Goal: Task Accomplishment & Management: Complete application form

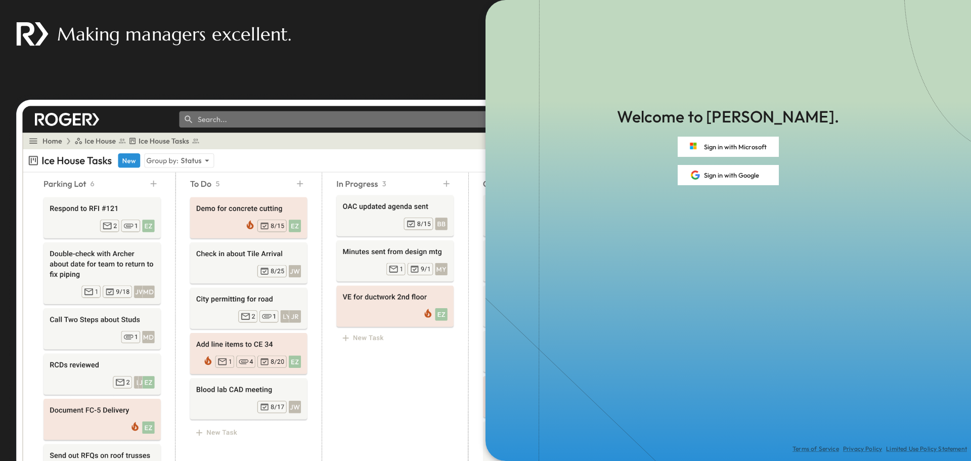
click at [202, 56] on div "Making managers excellent." at bounding box center [370, 34] width 741 height 68
click at [132, 162] on img at bounding box center [374, 277] width 733 height 369
click at [51, 140] on img at bounding box center [374, 277] width 733 height 369
click at [737, 145] on button "Sign in with Microsoft" at bounding box center [727, 147] width 101 height 20
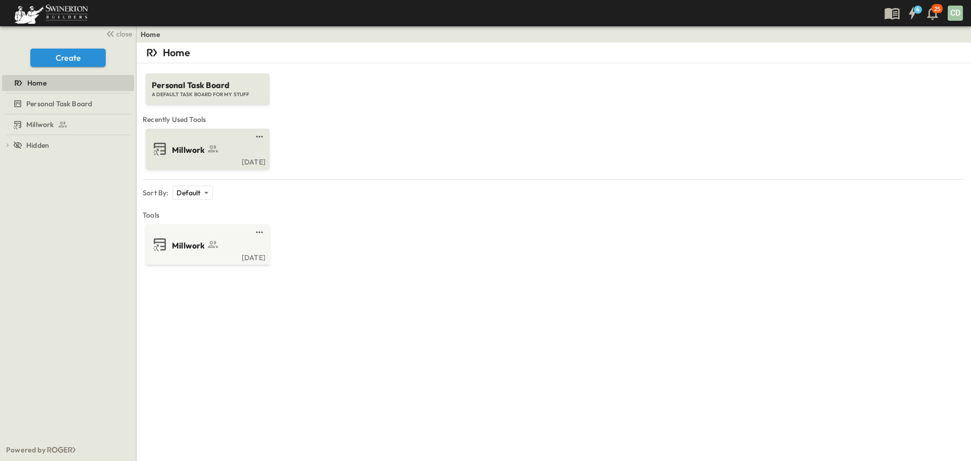
click at [187, 148] on span "Millwork" at bounding box center [188, 150] width 33 height 12
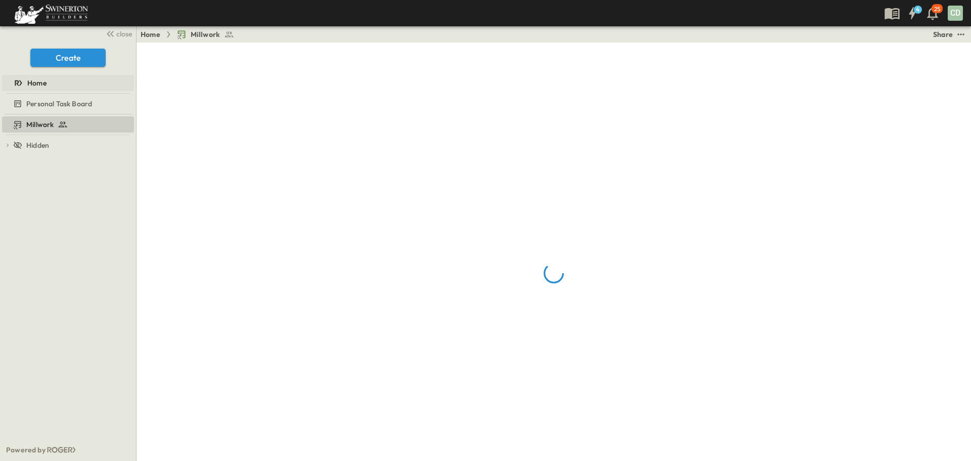
click at [38, 85] on span "Home" at bounding box center [36, 83] width 19 height 10
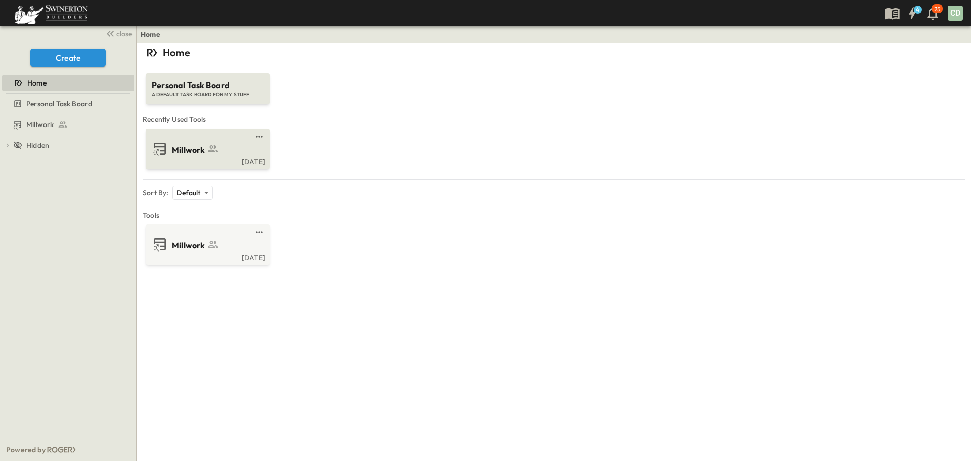
click at [188, 150] on span "Millwork" at bounding box center [188, 150] width 33 height 12
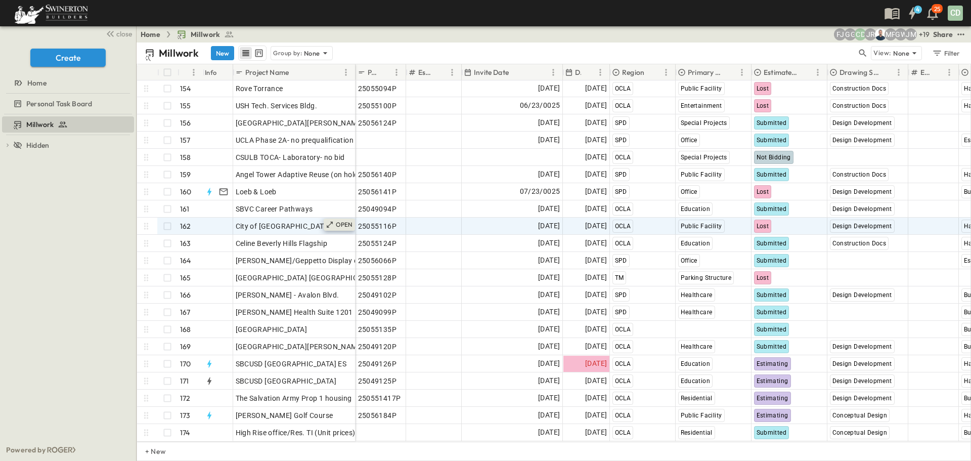
scroll to position [2638, 0]
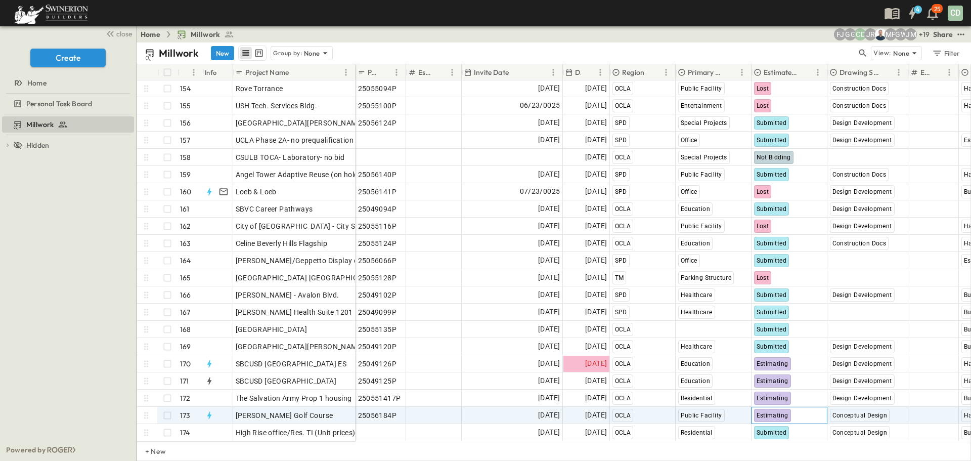
click at [780, 412] on span "Estimating" at bounding box center [772, 415] width 32 height 7
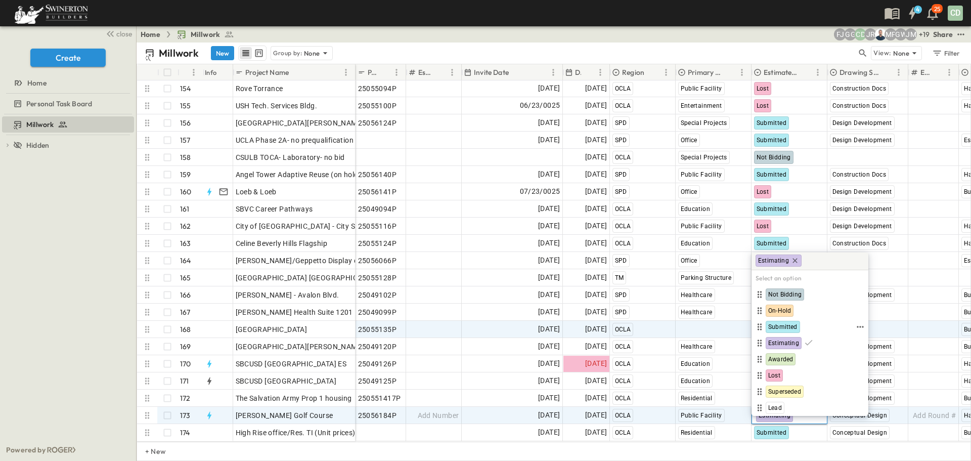
click at [784, 321] on div "Submitted" at bounding box center [782, 327] width 34 height 12
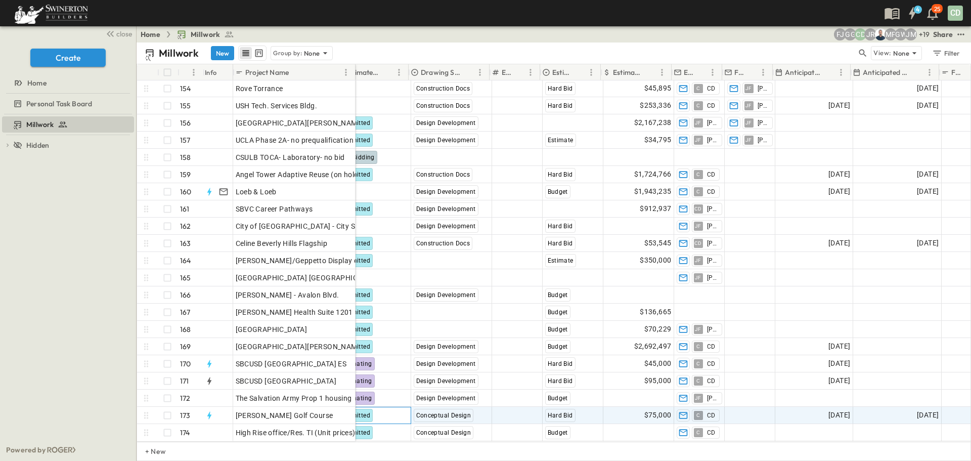
scroll to position [2638, 419]
click at [652, 410] on span "$75,000" at bounding box center [655, 415] width 27 height 12
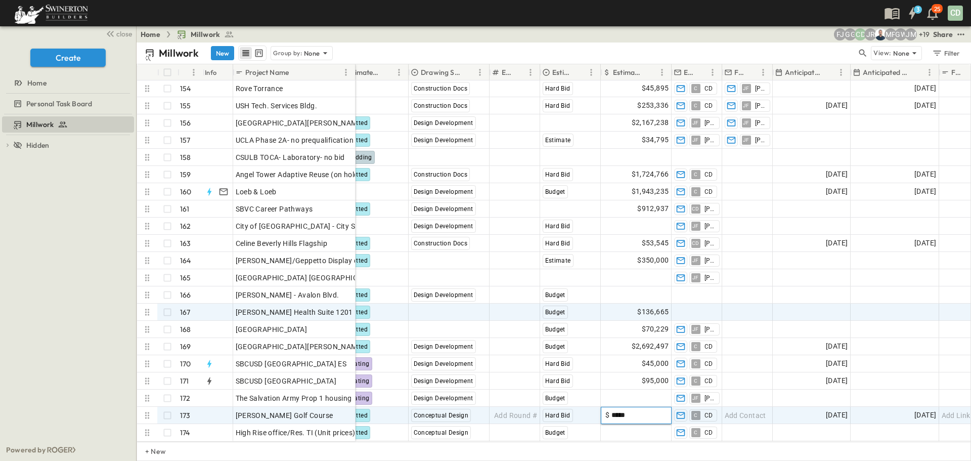
type input "*****"
click at [571, 304] on div "Budget" at bounding box center [570, 312] width 60 height 16
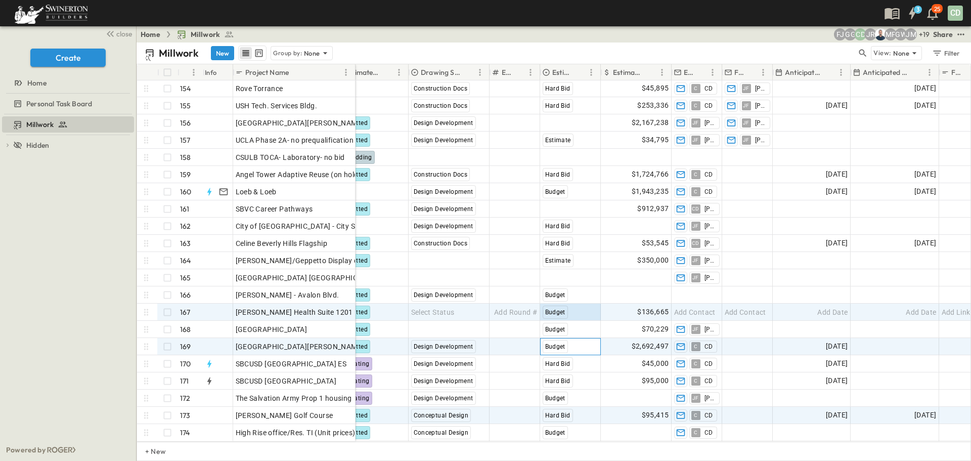
click at [553, 343] on span "Budget" at bounding box center [555, 346] width 20 height 7
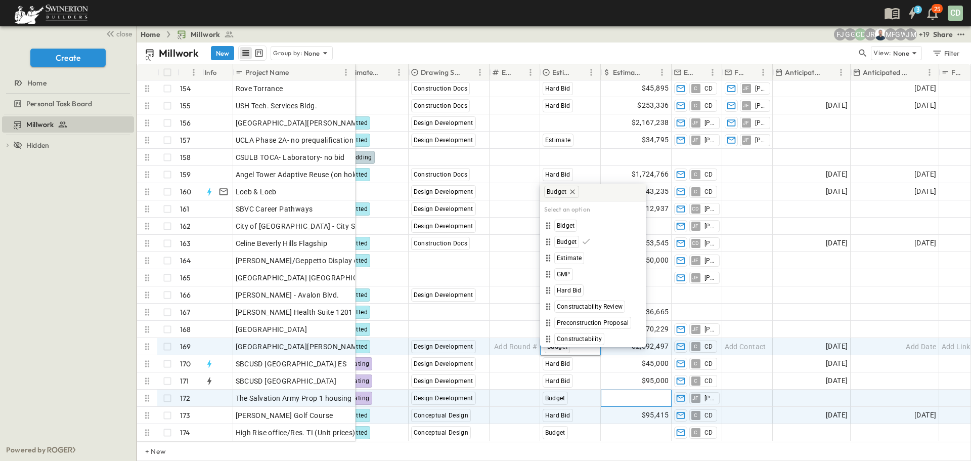
click at [609, 391] on div "Add Amount" at bounding box center [636, 398] width 70 height 16
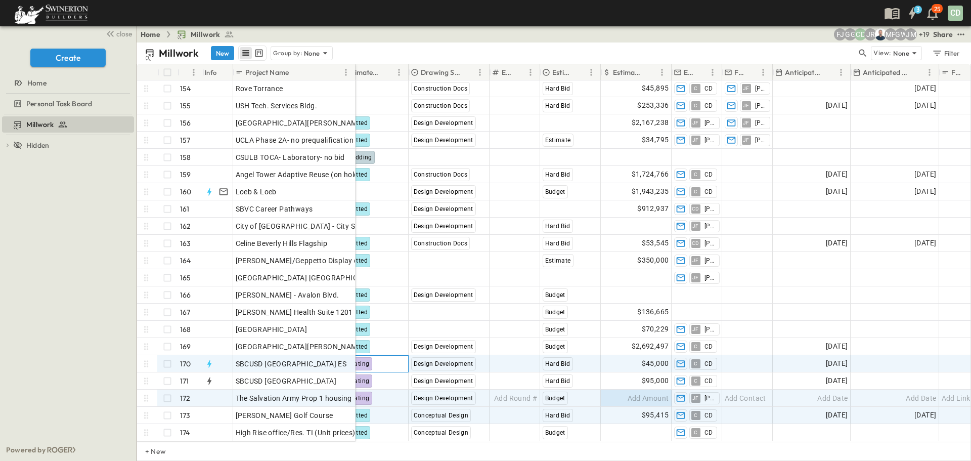
click at [366, 360] on span "Estimating" at bounding box center [354, 363] width 32 height 7
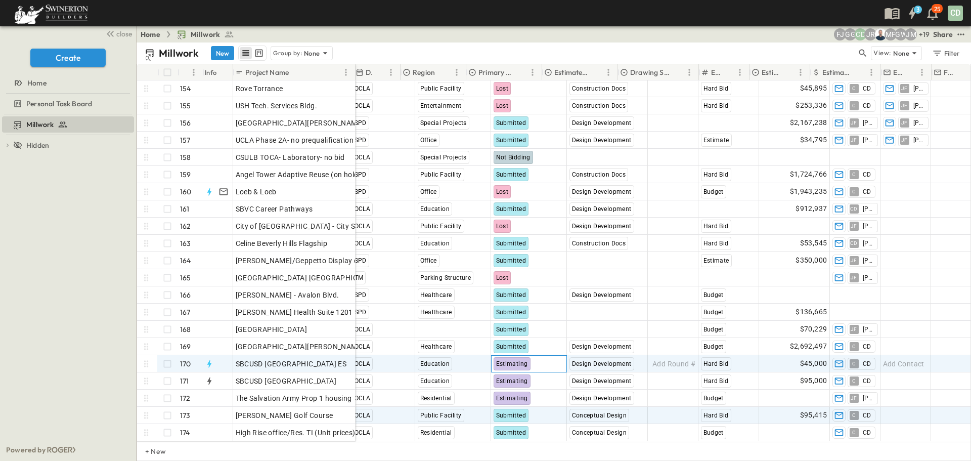
scroll to position [2638, 209]
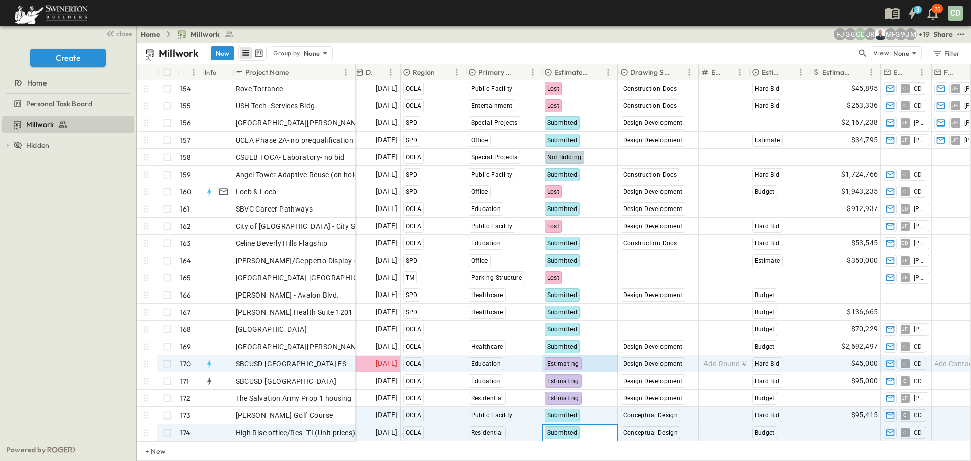
click at [562, 429] on span "Submitted" at bounding box center [562, 432] width 30 height 7
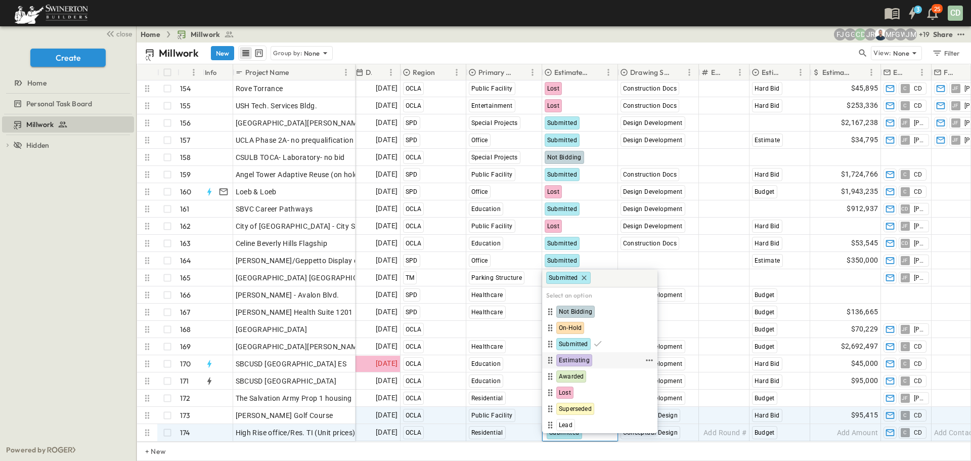
click at [578, 358] on span "Estimating" at bounding box center [574, 360] width 31 height 8
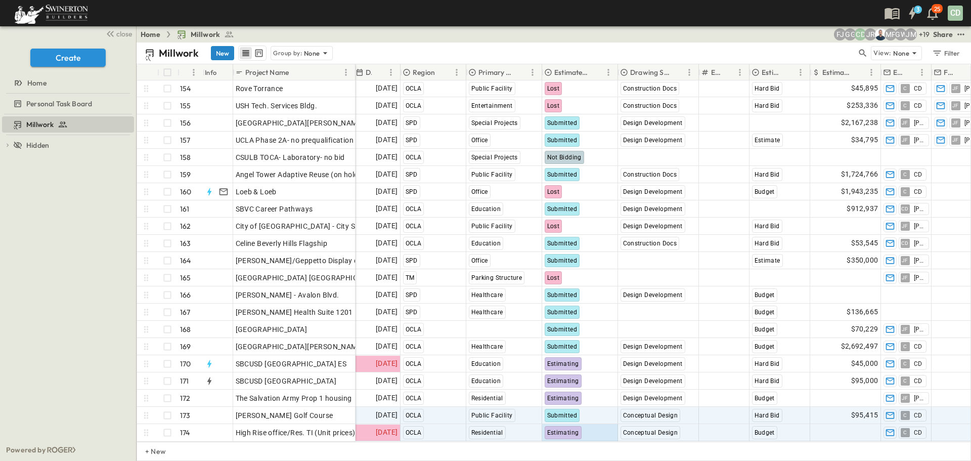
drag, startPoint x: 222, startPoint y: 52, endPoint x: 292, endPoint y: 226, distance: 187.7
click at [222, 52] on button "New" at bounding box center [222, 53] width 23 height 14
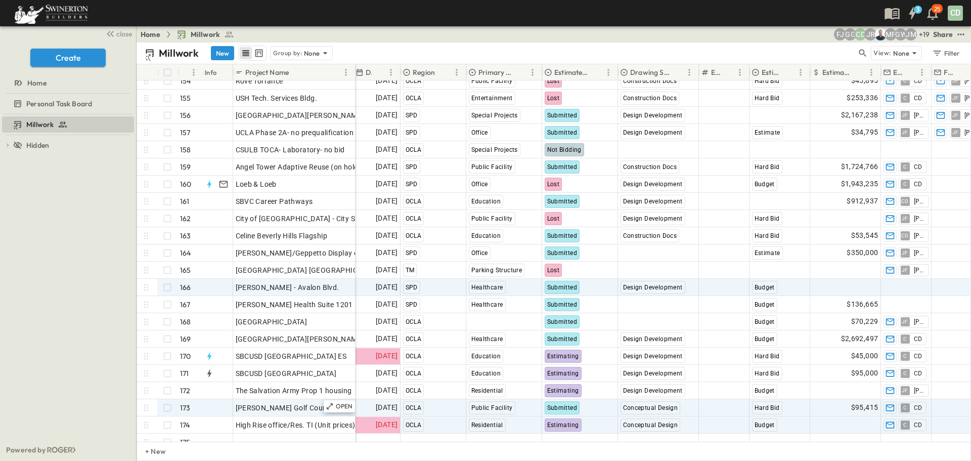
scroll to position [2655, 209]
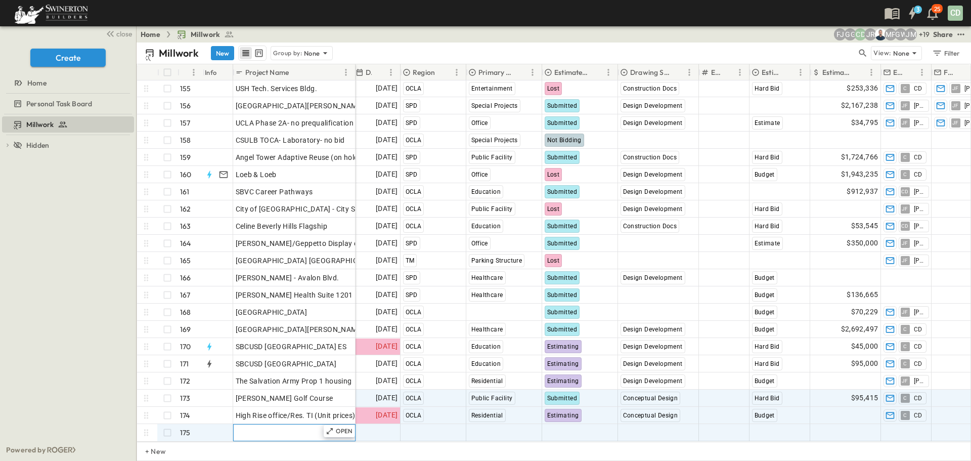
click at [275, 425] on div "Add Name" at bounding box center [294, 432] width 117 height 14
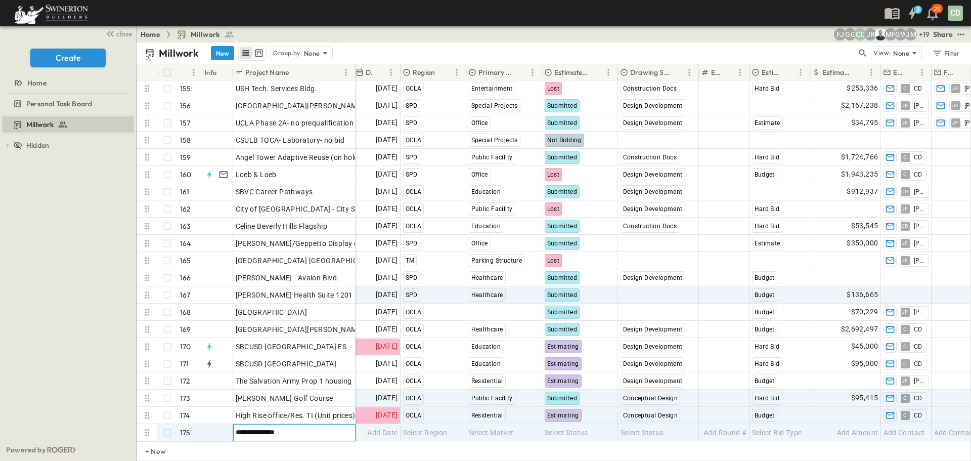
click at [309, 430] on input "**********" at bounding box center [294, 432] width 121 height 12
type input "**********"
click at [371, 427] on span "Add Date" at bounding box center [382, 432] width 30 height 10
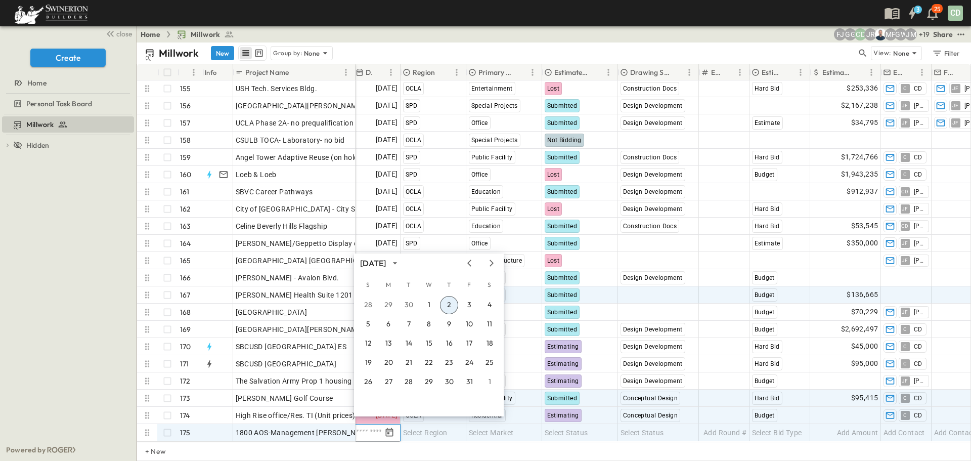
scroll to position [2655, 209]
click at [388, 427] on icon "Tracking Date Menu" at bounding box center [390, 431] width 8 height 9
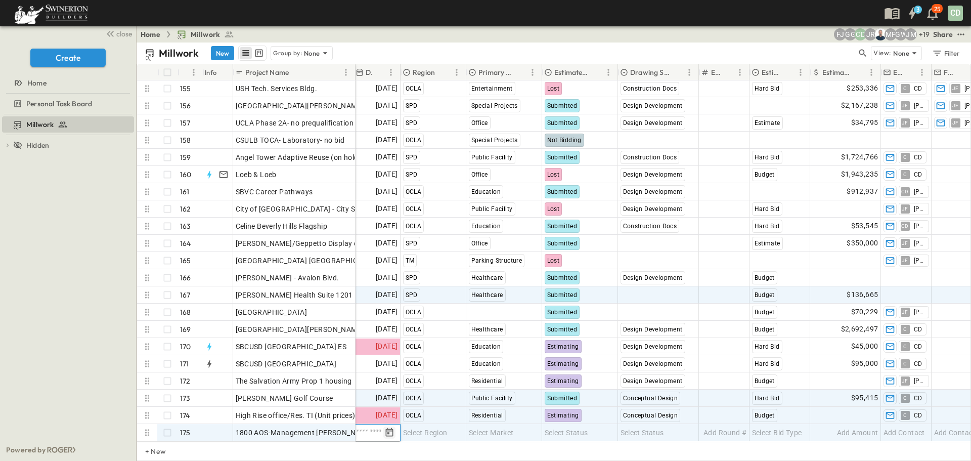
click at [392, 427] on icon "Tracking Date Menu" at bounding box center [389, 432] width 10 height 10
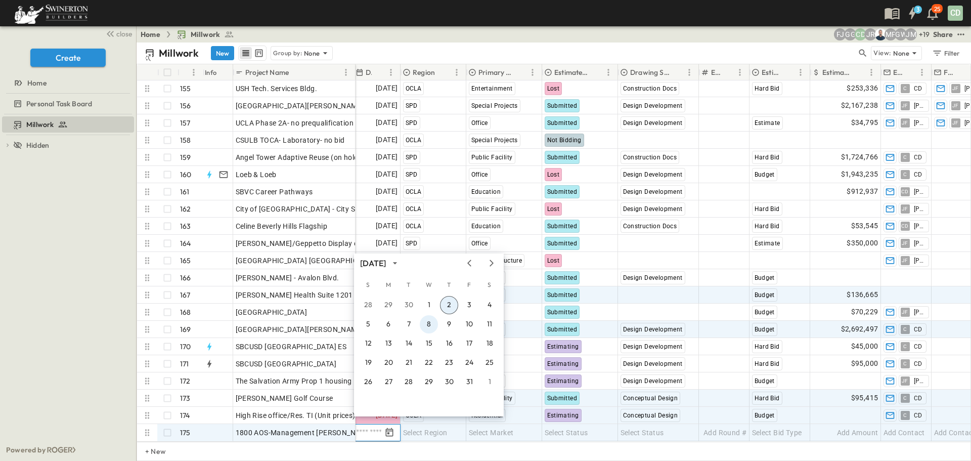
click at [430, 324] on button "8" at bounding box center [429, 324] width 18 height 18
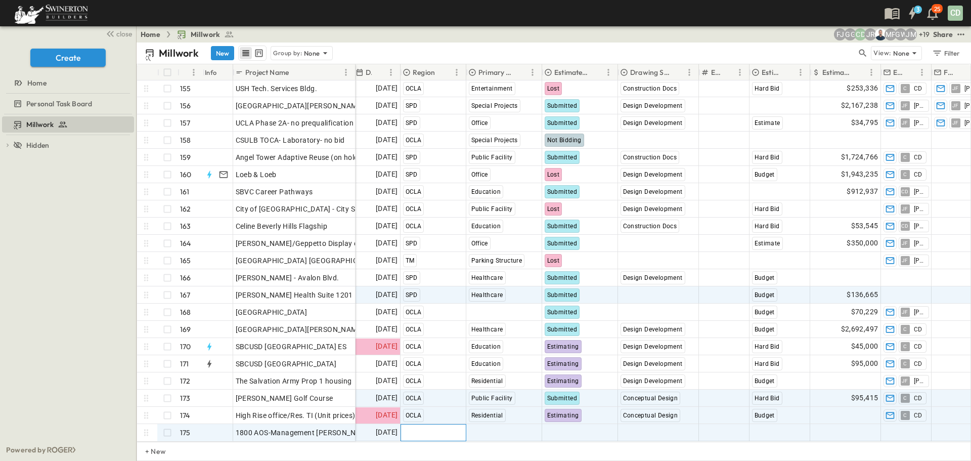
click at [418, 428] on span "Select Region" at bounding box center [425, 432] width 44 height 10
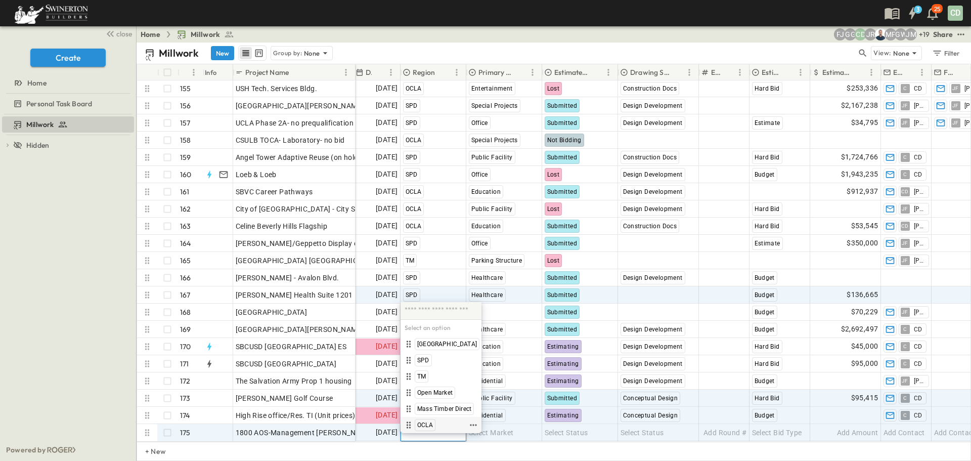
click at [426, 422] on span "OCLA" at bounding box center [425, 425] width 16 height 8
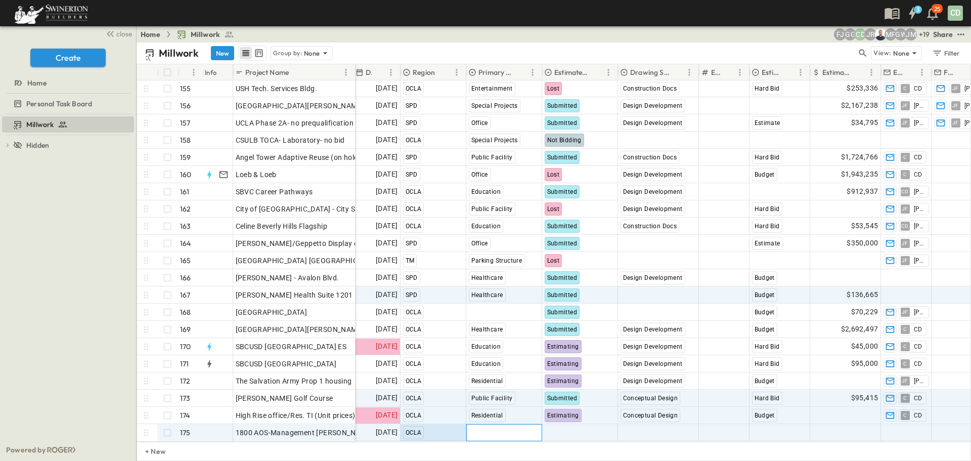
click at [502, 427] on span "Select Market" at bounding box center [491, 432] width 45 height 10
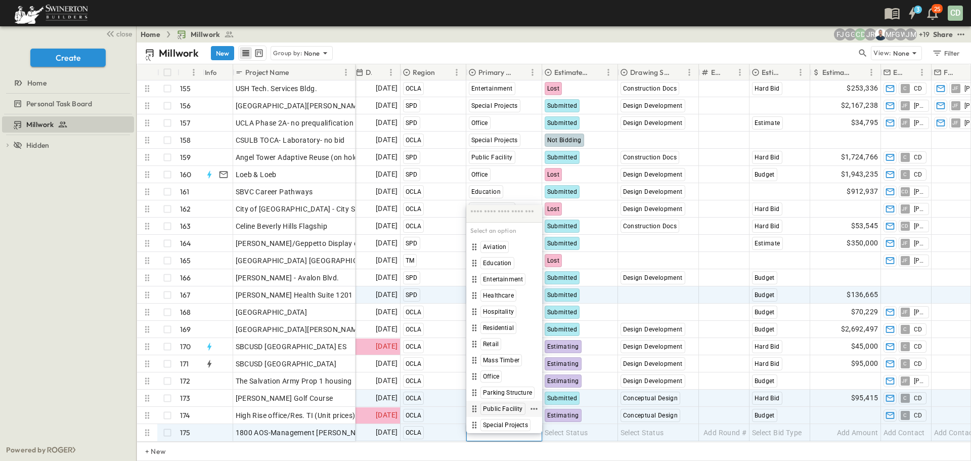
click at [492, 407] on span "Public Facility" at bounding box center [503, 408] width 40 height 8
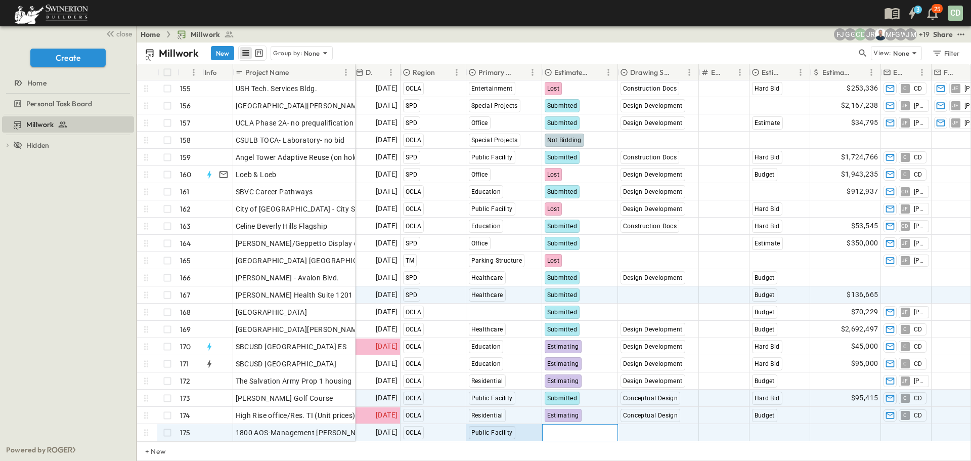
click at [567, 427] on span "Select Status" at bounding box center [565, 432] width 43 height 10
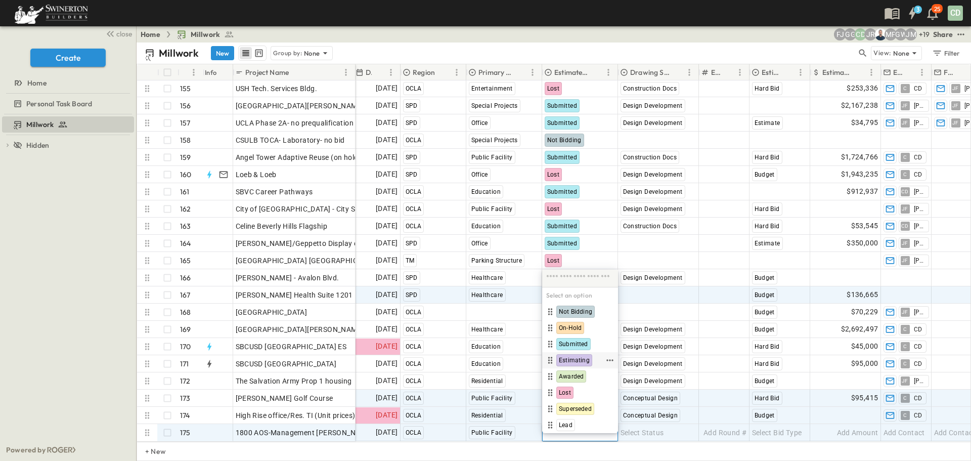
click at [578, 357] on span "Estimating" at bounding box center [574, 360] width 31 height 8
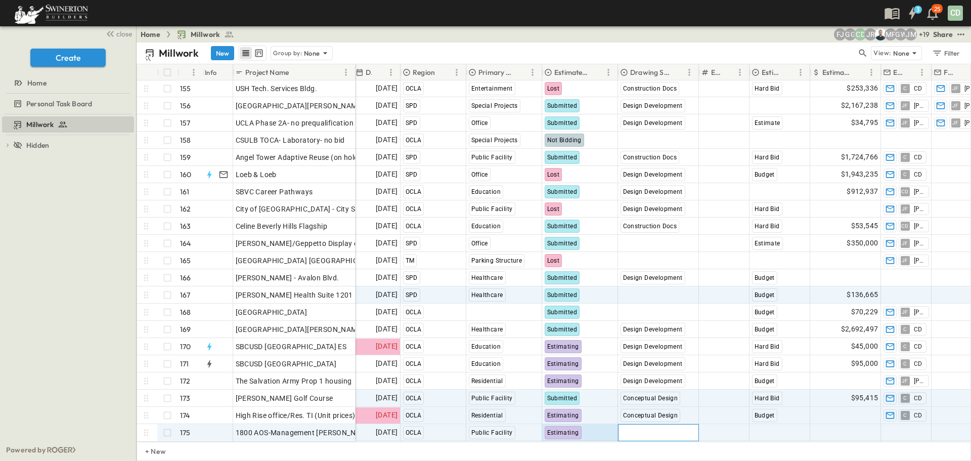
click at [663, 427] on span "Select Status" at bounding box center [641, 432] width 43 height 10
click at [292, 427] on span "1800 AOS-Management [PERSON_NAME] Deck" at bounding box center [313, 432] width 155 height 10
click at [332, 426] on input "**********" at bounding box center [294, 432] width 121 height 12
type input "**********"
click at [642, 427] on span "Select Status" at bounding box center [641, 432] width 43 height 10
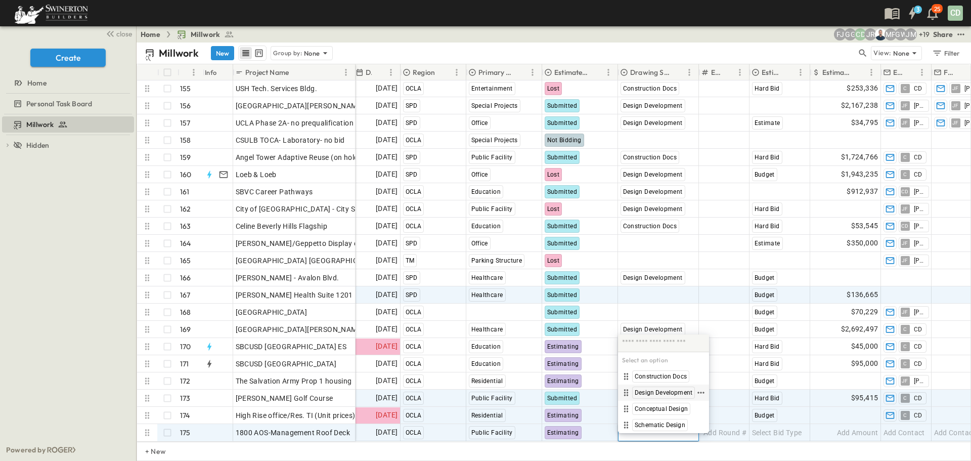
click at [661, 391] on span "Design Development" at bounding box center [663, 392] width 58 height 8
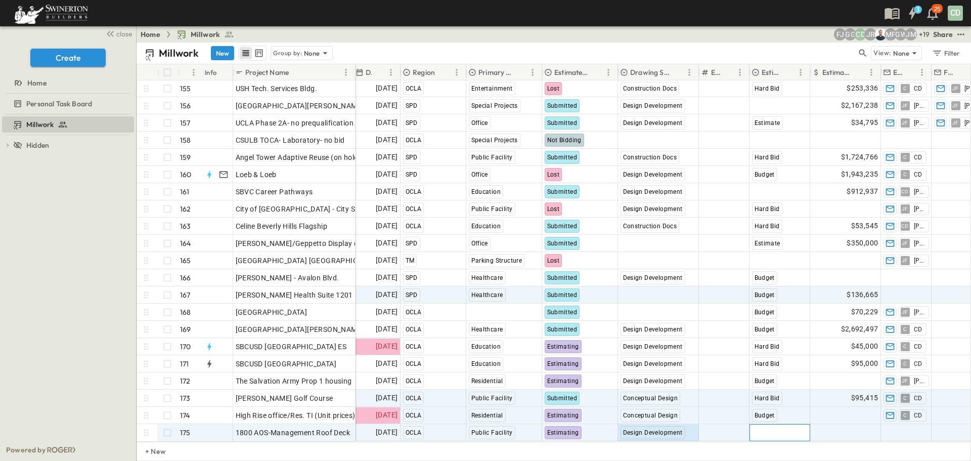
click at [771, 427] on span "Select Bid Type" at bounding box center [777, 432] width 50 height 10
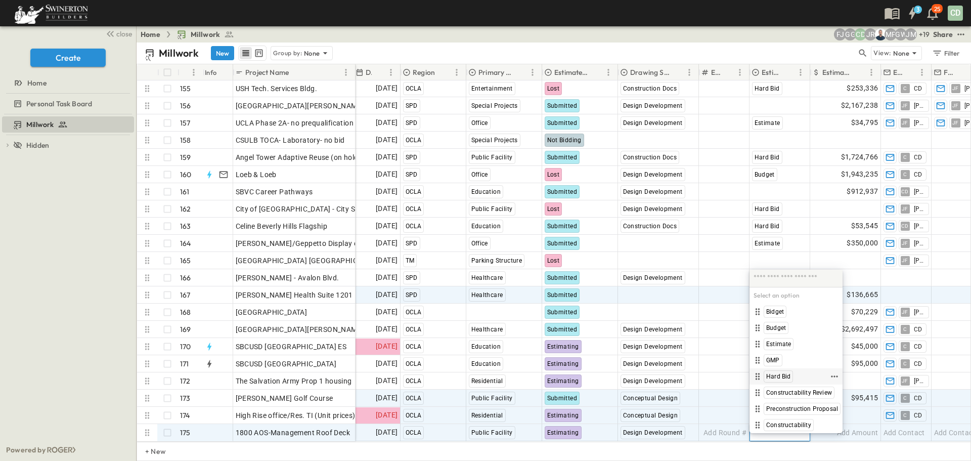
click at [777, 376] on span "Hard Bid" at bounding box center [778, 376] width 24 height 8
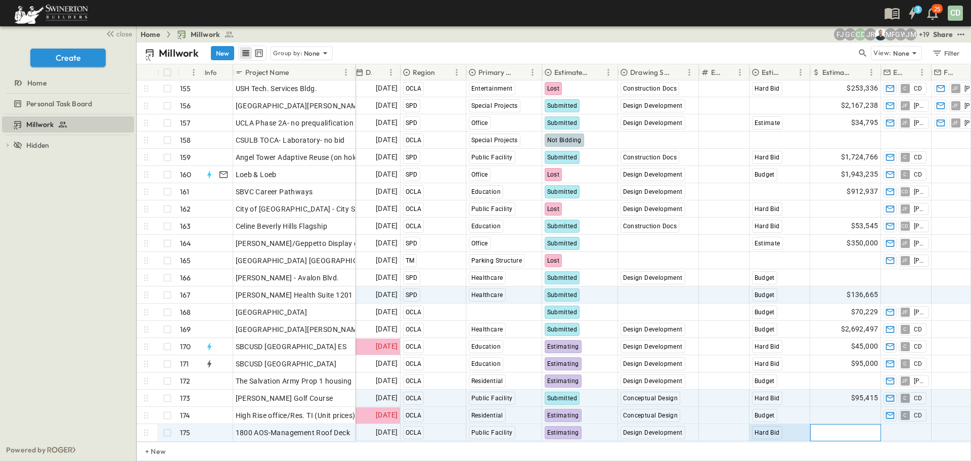
click at [861, 427] on span "Add Amount" at bounding box center [857, 432] width 41 height 10
click at [915, 427] on span "Add Contact" at bounding box center [903, 432] width 41 height 10
click at [923, 424] on input "text" at bounding box center [906, 425] width 42 height 12
type input "**"
click at [853, 427] on span "Add Amount" at bounding box center [857, 432] width 41 height 10
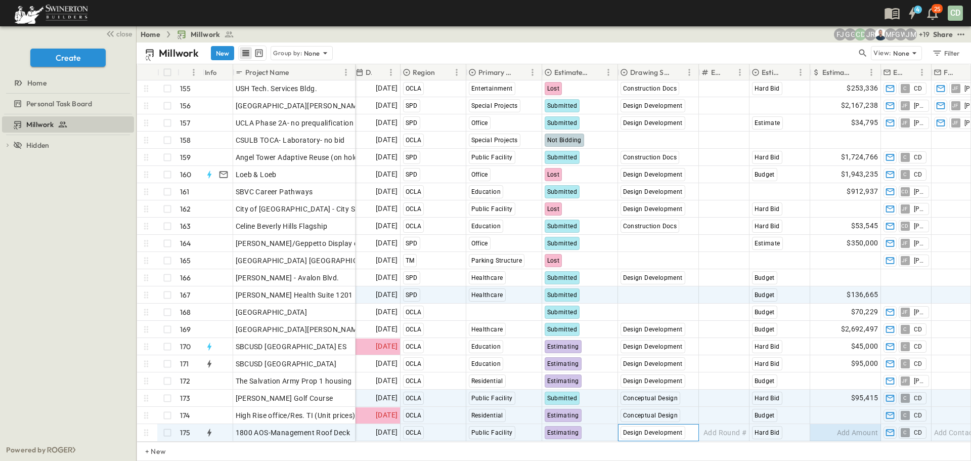
click at [653, 429] on span "Design Development" at bounding box center [653, 432] width 60 height 7
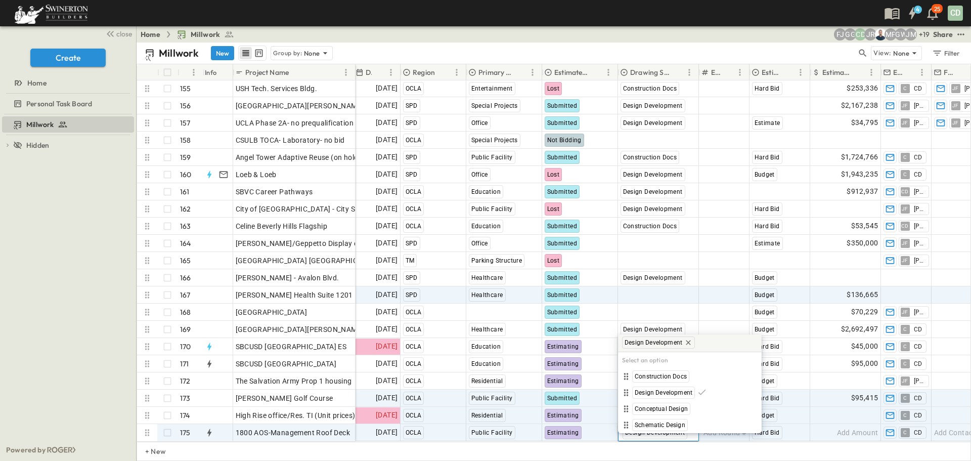
click at [665, 356] on h6 "Select an option" at bounding box center [690, 360] width 144 height 16
click at [652, 361] on h6 "Select an option" at bounding box center [690, 360] width 144 height 16
click at [689, 340] on icon at bounding box center [688, 342] width 8 height 8
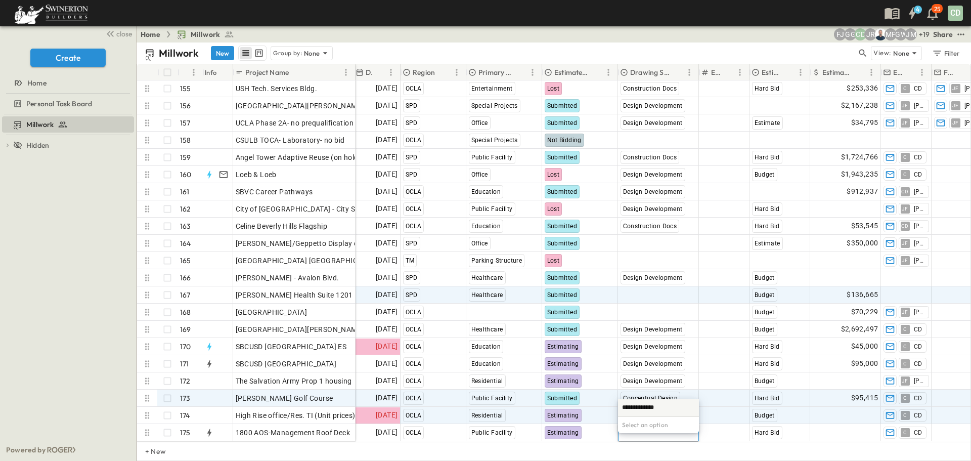
type input "**********"
click at [631, 391] on div "Conceptual Design" at bounding box center [650, 397] width 60 height 13
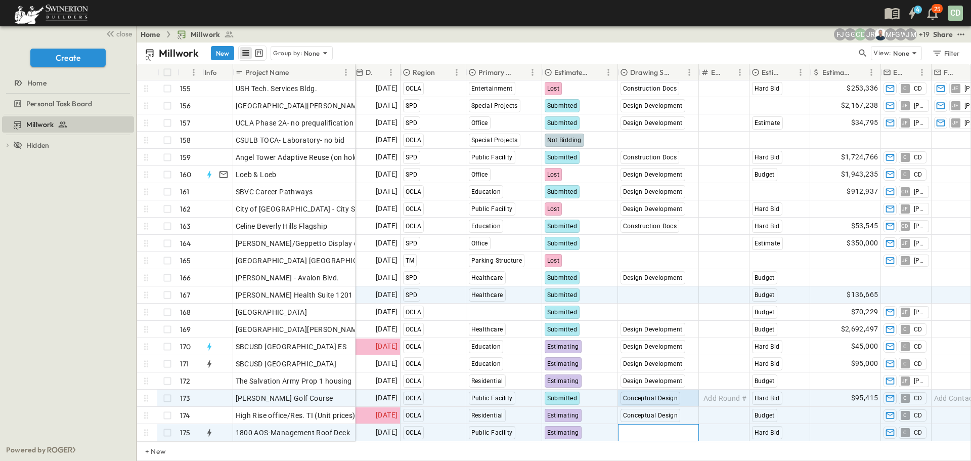
click at [661, 430] on div "Select Status" at bounding box center [658, 432] width 80 height 16
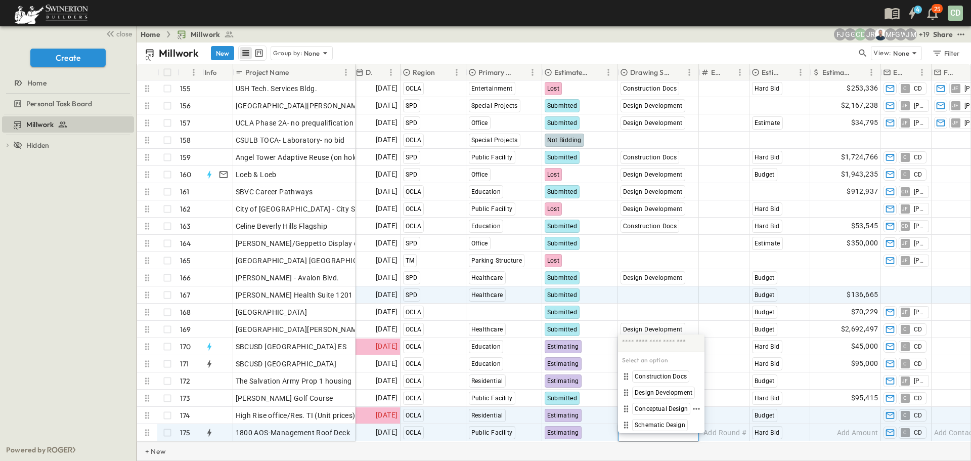
click at [657, 408] on span "Conceptual Design" at bounding box center [660, 408] width 53 height 8
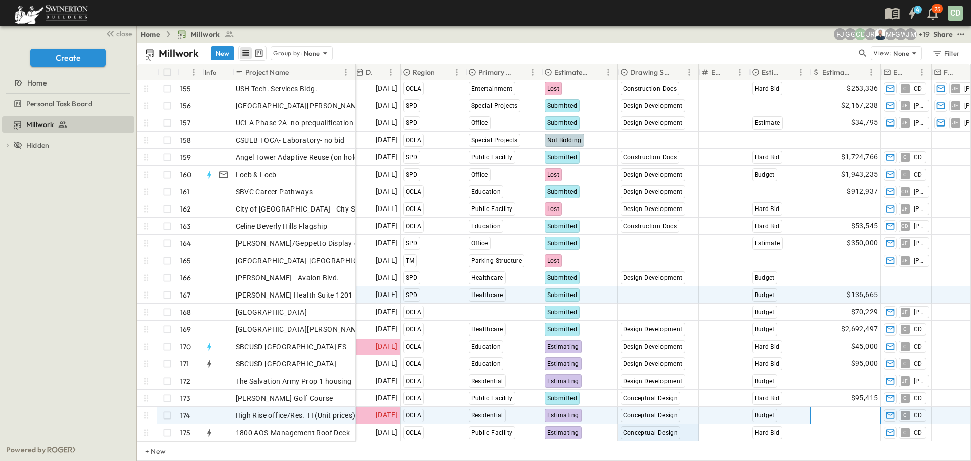
drag, startPoint x: 859, startPoint y: 410, endPoint x: 786, endPoint y: 417, distance: 73.6
click at [859, 410] on span "Add Amount" at bounding box center [857, 415] width 41 height 10
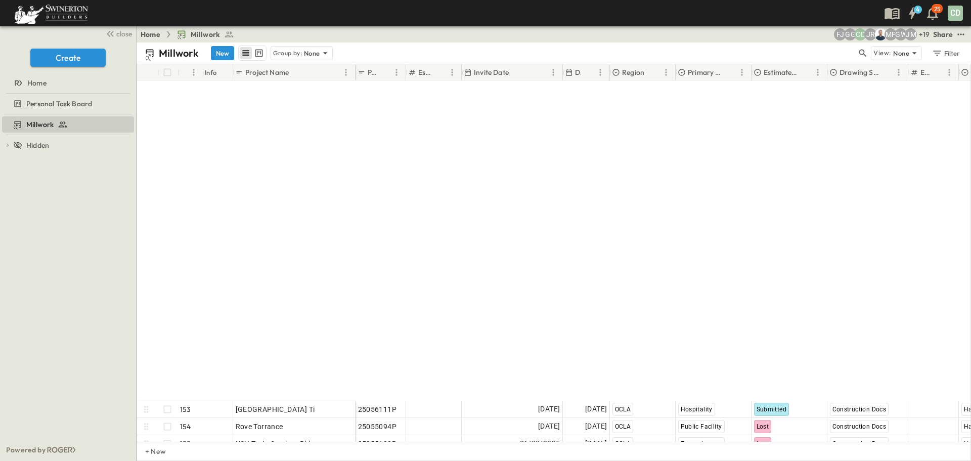
scroll to position [2655, 0]
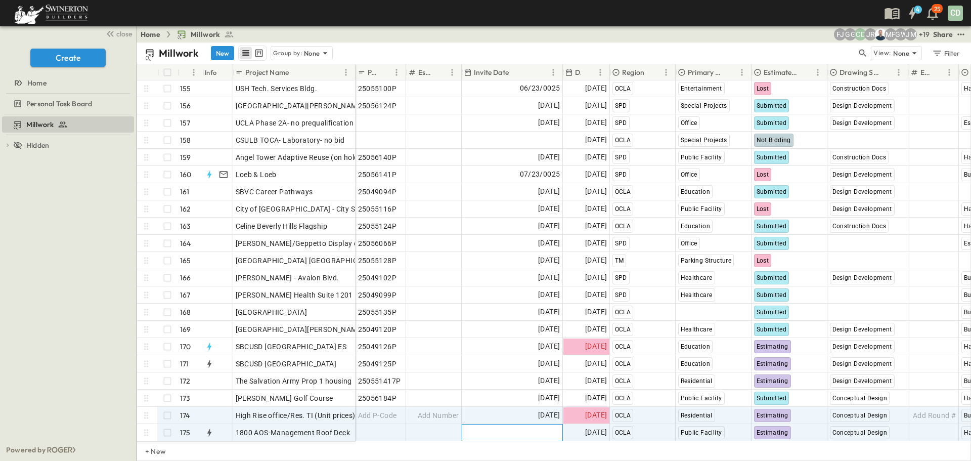
click at [487, 424] on div "Add Date" at bounding box center [512, 432] width 100 height 16
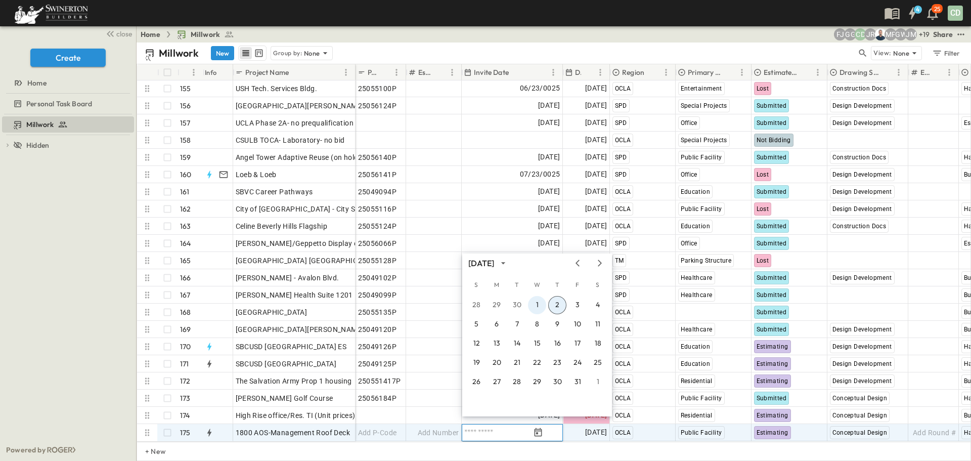
click at [536, 303] on button "1" at bounding box center [537, 305] width 18 height 18
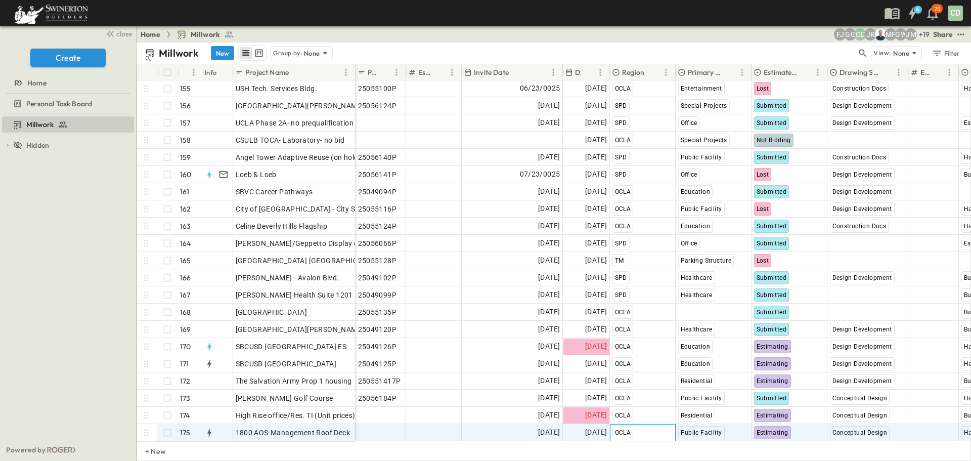
click at [652, 424] on div "OCLA" at bounding box center [642, 432] width 65 height 16
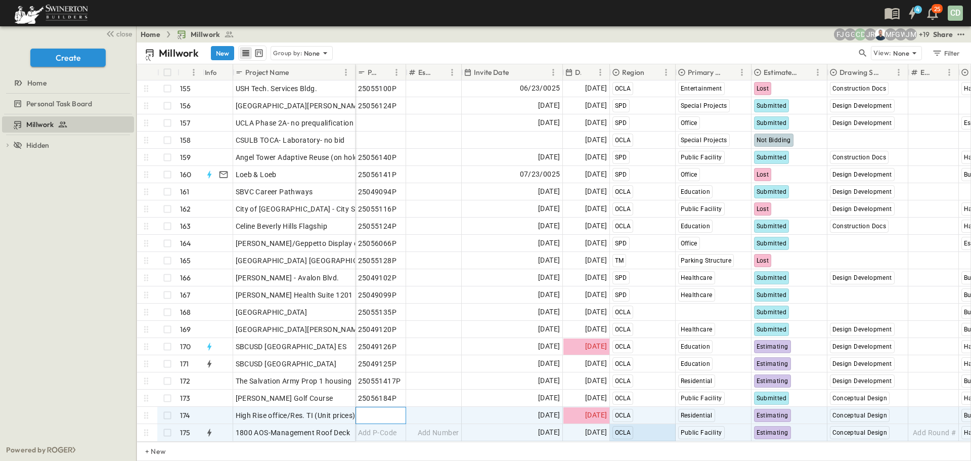
click at [374, 413] on div "Add P-Code" at bounding box center [381, 415] width 46 height 14
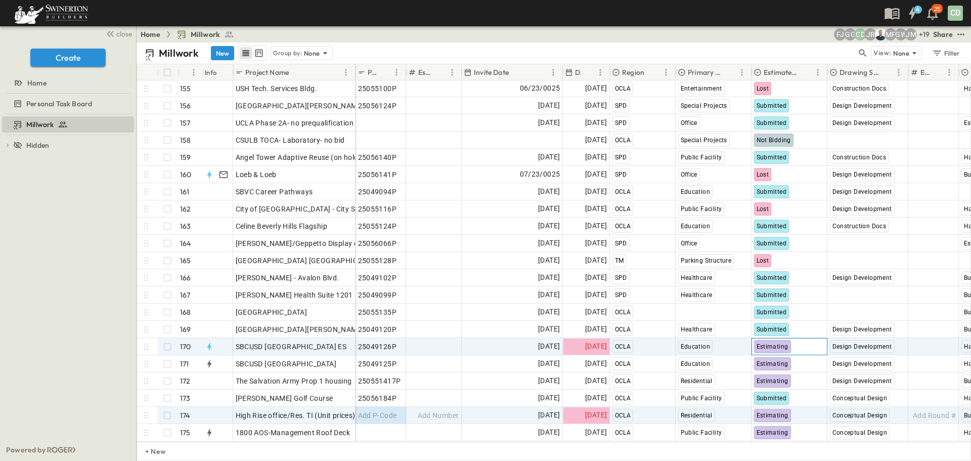
click at [776, 343] on span "Estimating" at bounding box center [772, 346] width 32 height 7
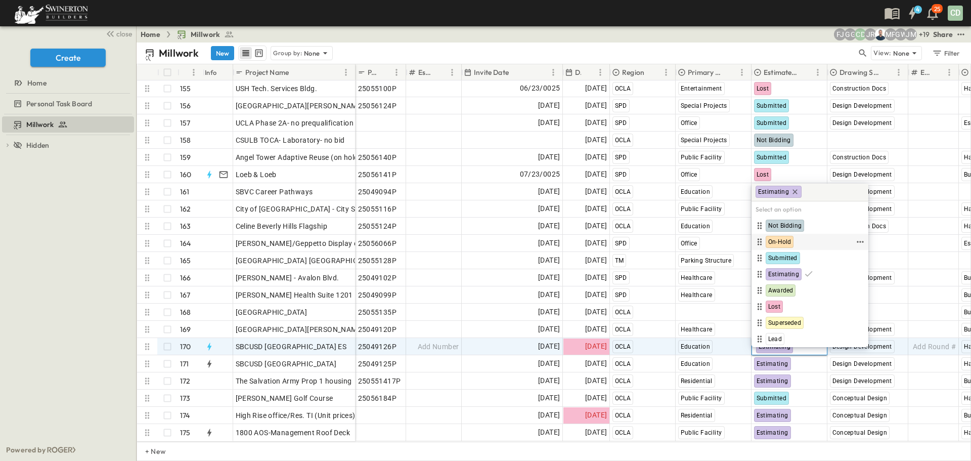
click at [782, 242] on span "On-Hold" at bounding box center [779, 242] width 23 height 8
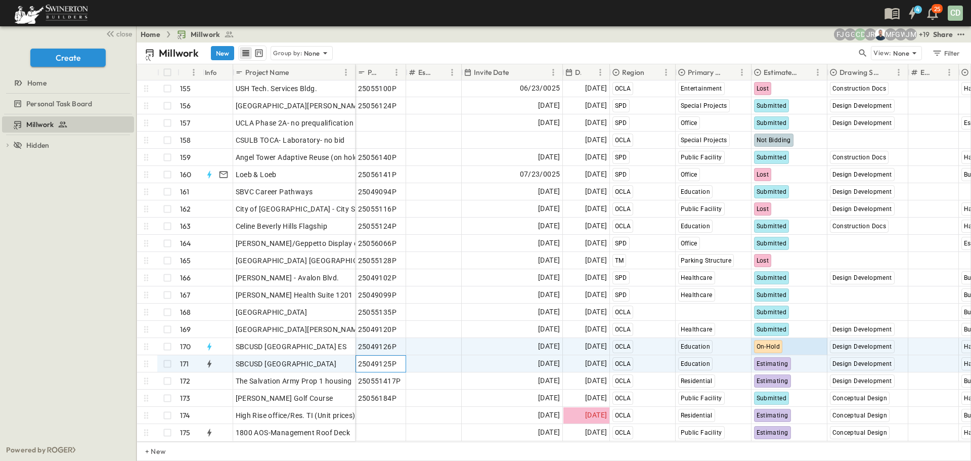
click at [365, 355] on div "25049125P" at bounding box center [381, 363] width 50 height 16
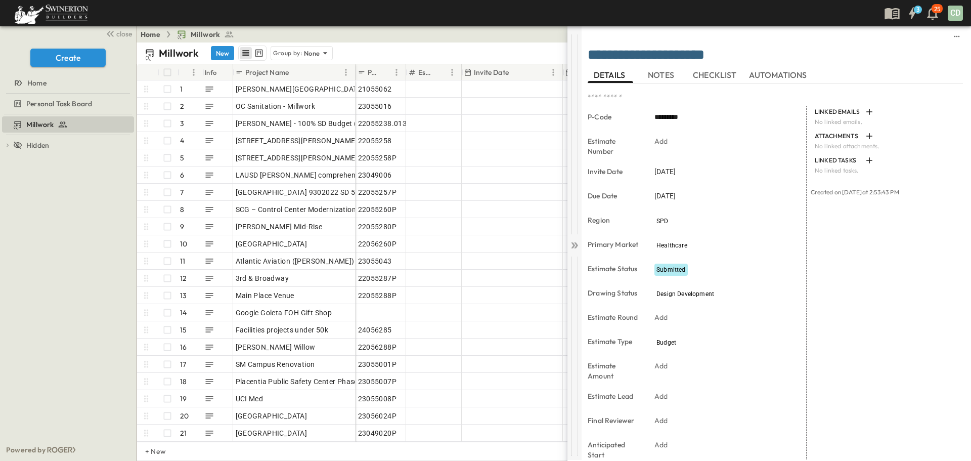
click at [577, 247] on icon at bounding box center [574, 245] width 10 height 10
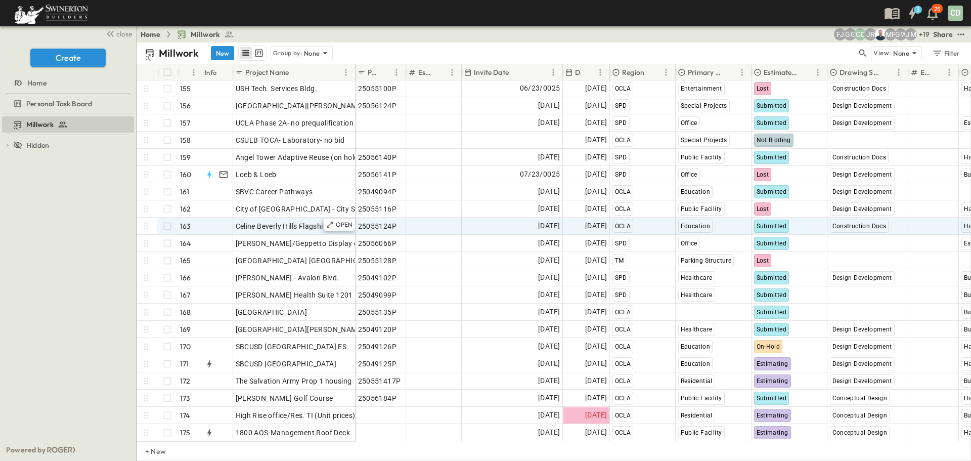
scroll to position [2655, 0]
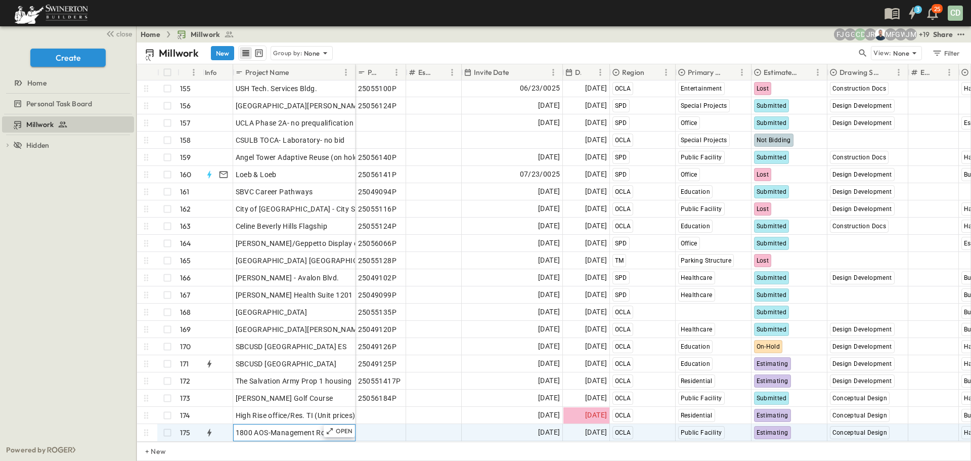
click at [289, 427] on span "1800 AOS-Management Roof Deck" at bounding box center [293, 432] width 115 height 10
click at [314, 426] on input "**********" at bounding box center [294, 432] width 121 height 12
click at [302, 426] on input "**********" at bounding box center [294, 432] width 121 height 12
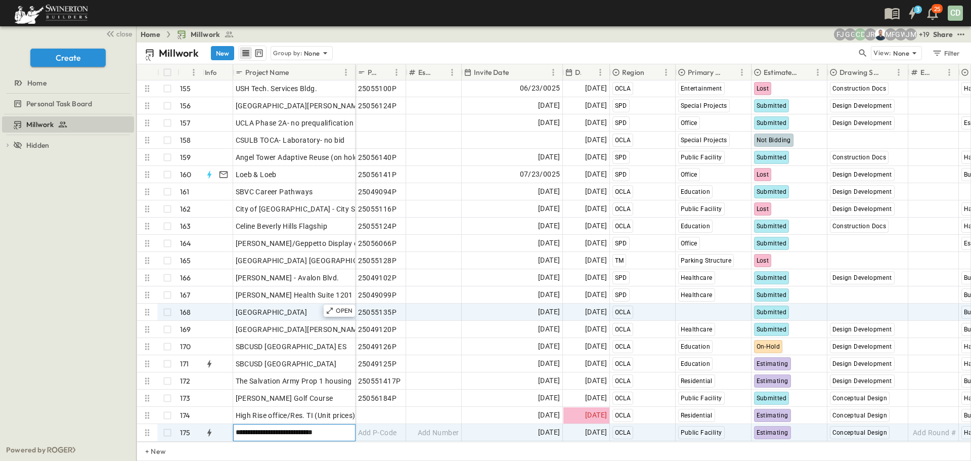
type input "**********"
click at [289, 307] on span "[GEOGRAPHIC_DATA]" at bounding box center [272, 312] width 72 height 10
click at [375, 425] on div "Add P-Code" at bounding box center [381, 432] width 46 height 14
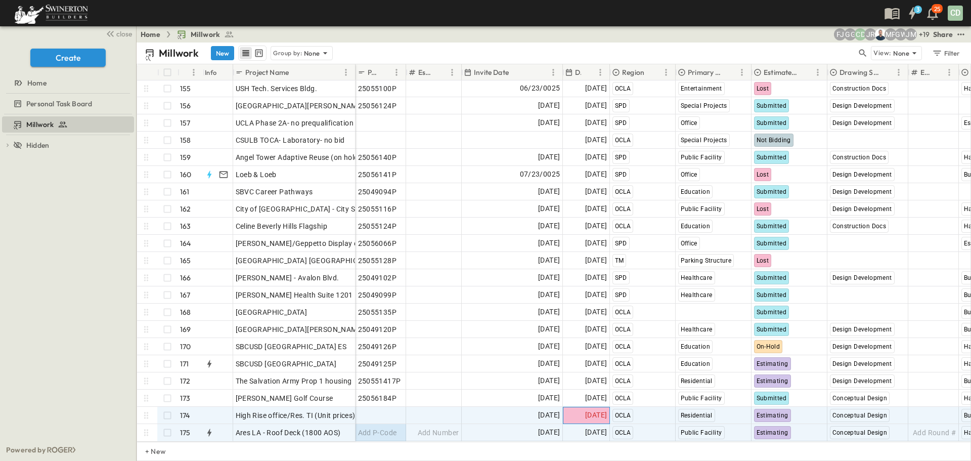
click at [593, 409] on span "[DATE]" at bounding box center [596, 415] width 22 height 12
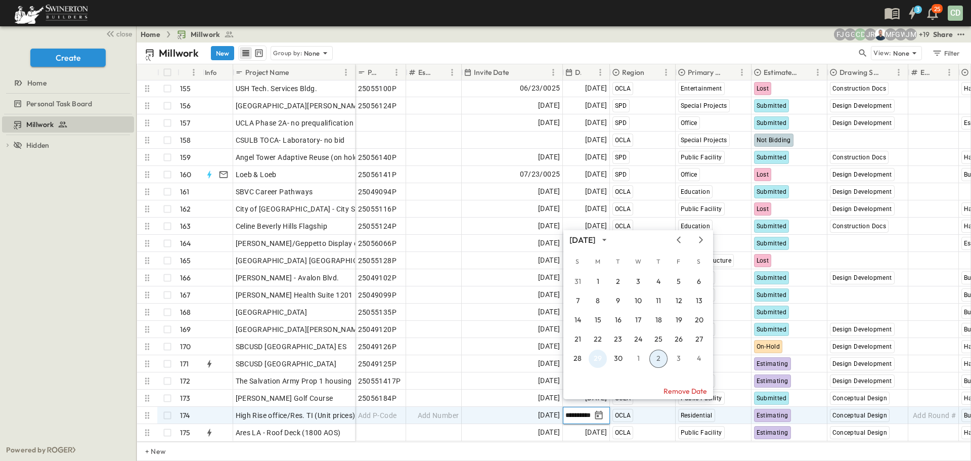
click at [598, 359] on button "29" at bounding box center [597, 358] width 18 height 18
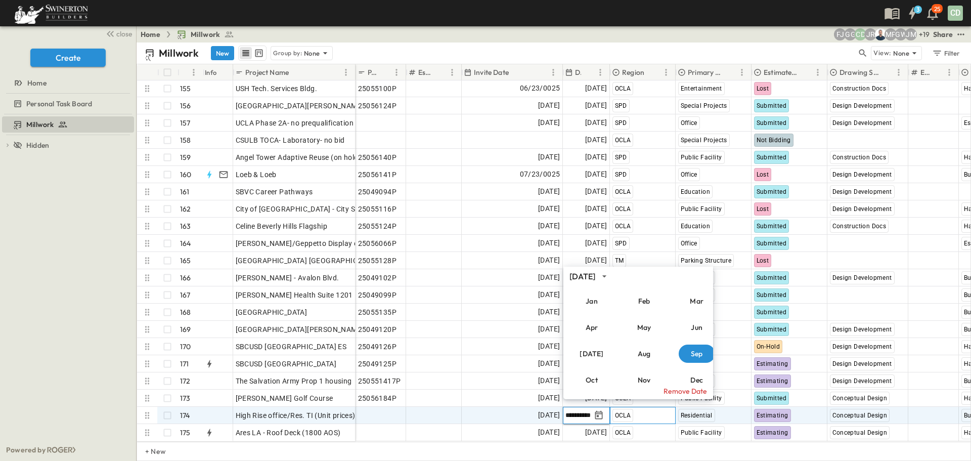
click at [650, 407] on div "OCLA" at bounding box center [642, 415] width 65 height 16
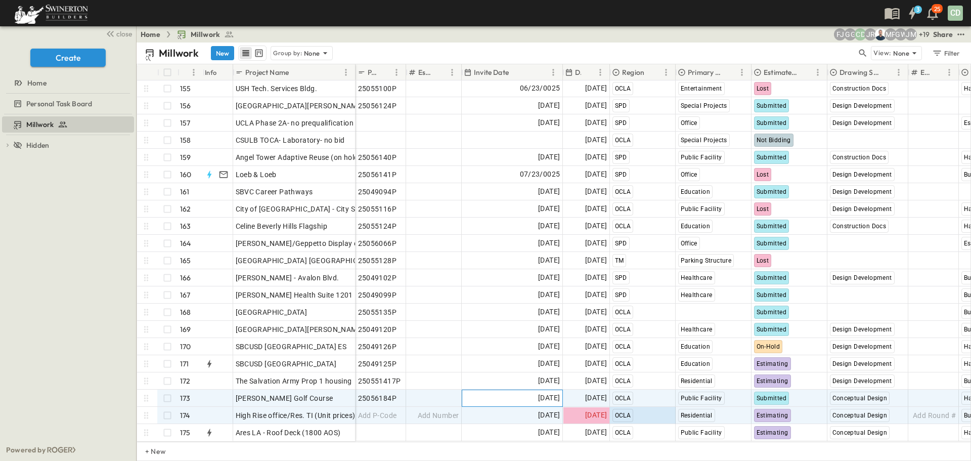
drag, startPoint x: 570, startPoint y: 410, endPoint x: 496, endPoint y: 383, distance: 78.5
click at [489, 390] on div "[DATE]" at bounding box center [512, 398] width 100 height 16
click at [585, 409] on span "[DATE]" at bounding box center [596, 415] width 22 height 12
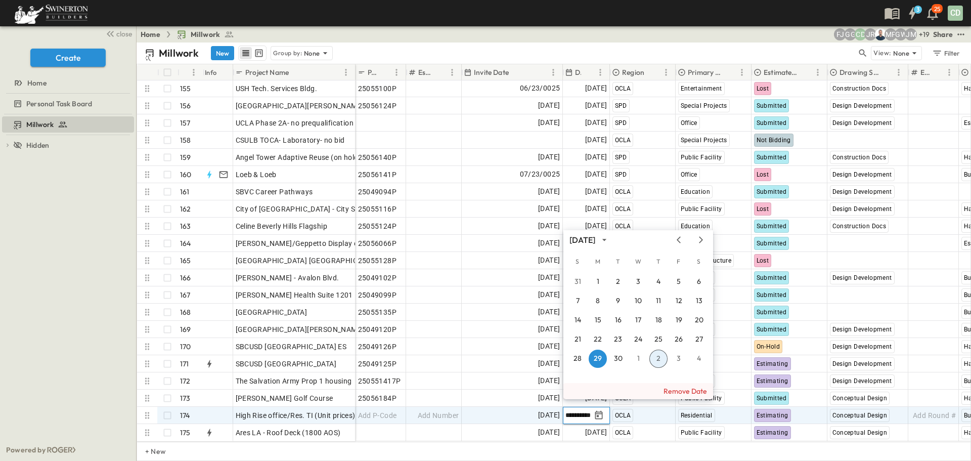
click at [679, 390] on button "Remove Date" at bounding box center [638, 391] width 150 height 16
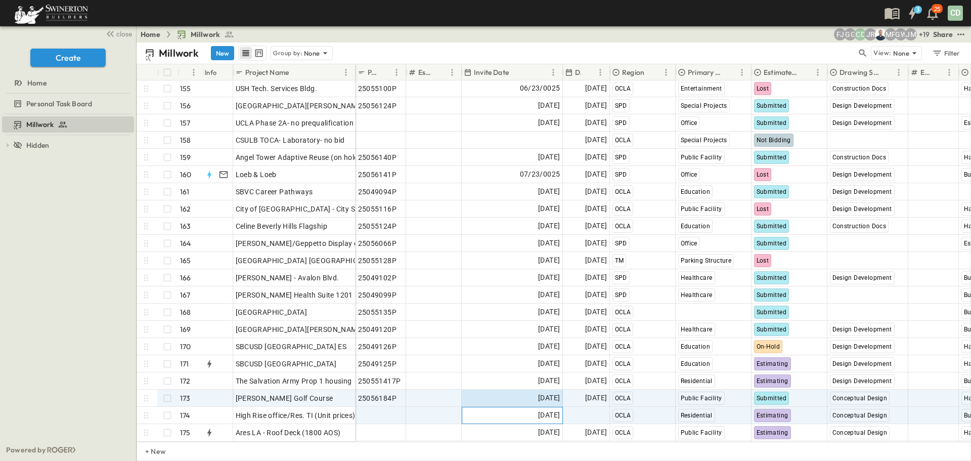
click at [481, 396] on div "25056111P Add Number 06/12/2025 06/20/2025 OCLA Hospitality Submitted Construct…" at bounding box center [773, 243] width 836 height 395
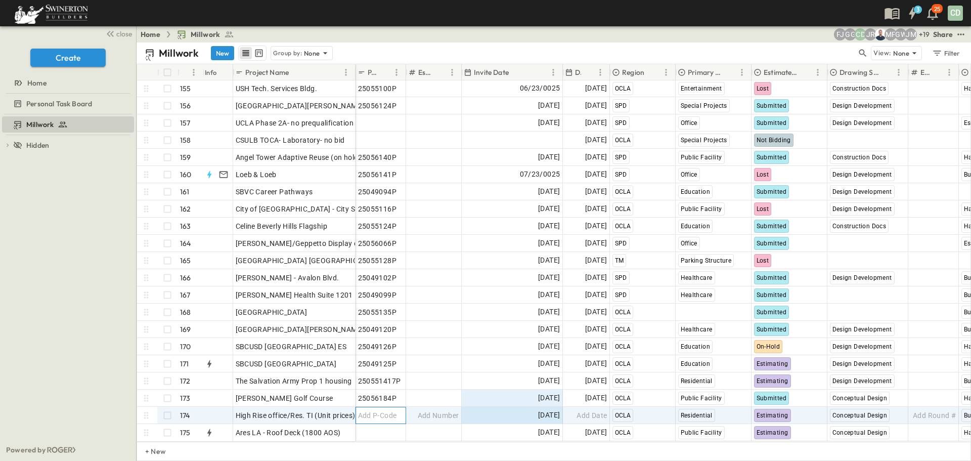
click at [390, 408] on div "Add P-Code" at bounding box center [381, 415] width 46 height 14
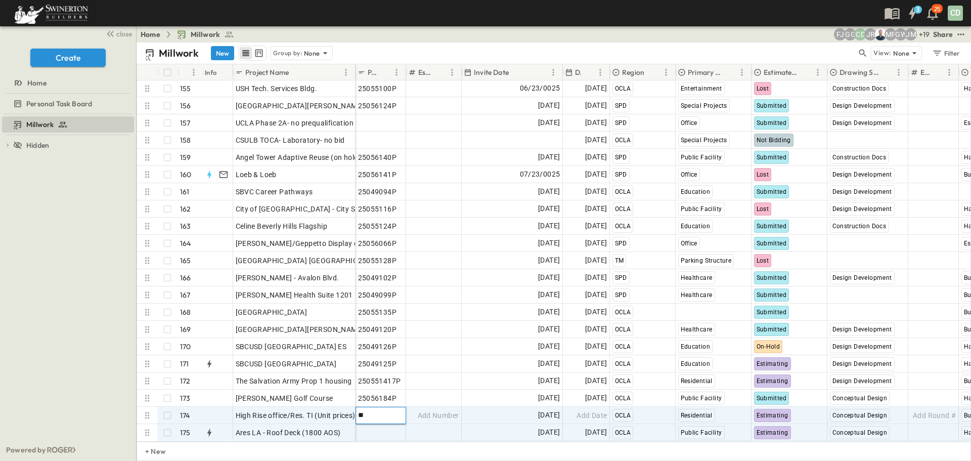
type input "**"
click at [371, 427] on span "Add P-Code" at bounding box center [377, 432] width 39 height 10
